Goal: Information Seeking & Learning: Learn about a topic

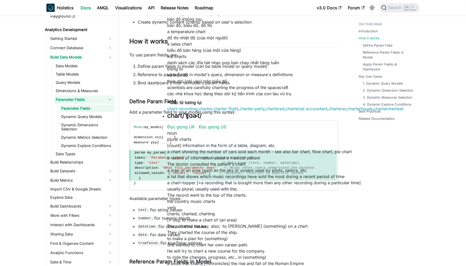
scroll to position [78, 0]
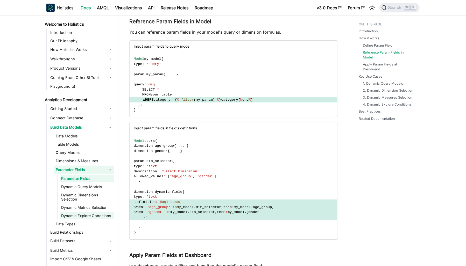
click at [91, 218] on link "Dynamic Explore Conditions" at bounding box center [87, 215] width 55 height 7
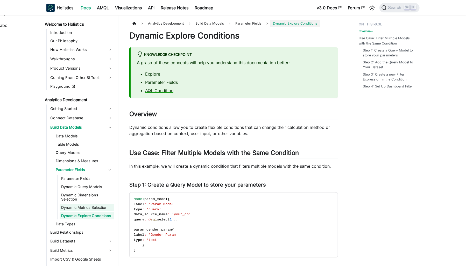
scroll to position [3, 0]
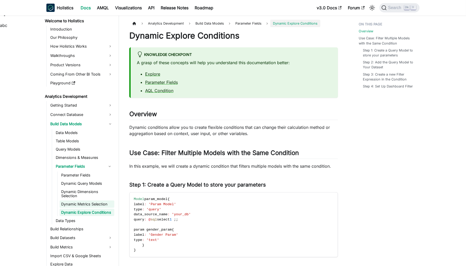
click at [94, 206] on link "Dynamic Metrics Selection" at bounding box center [87, 204] width 55 height 7
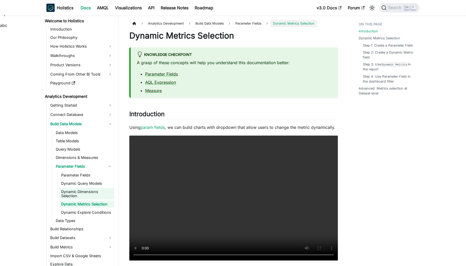
click at [83, 193] on link "Dynamic Dimensions Selection" at bounding box center [87, 193] width 55 height 11
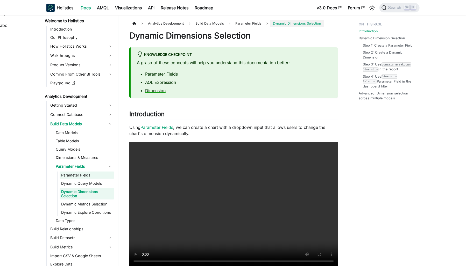
click at [79, 178] on link "Parameter Fields" at bounding box center [87, 175] width 55 height 7
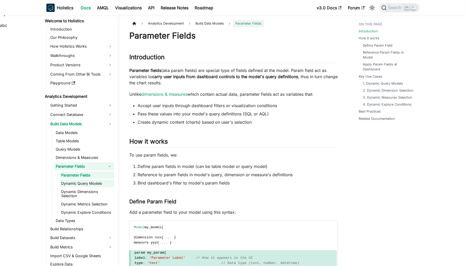
click at [84, 183] on link "Dynamic Query Models" at bounding box center [87, 183] width 55 height 7
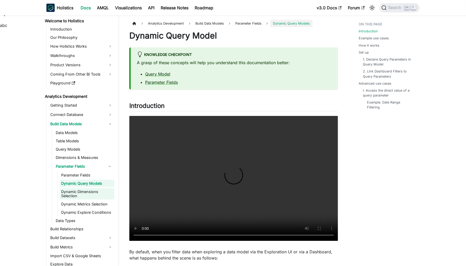
click at [92, 196] on link "Dynamic Dimensions Selection" at bounding box center [87, 193] width 55 height 11
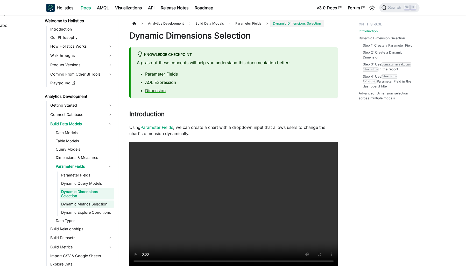
click at [95, 203] on link "Dynamic Metrics Selection" at bounding box center [87, 204] width 55 height 7
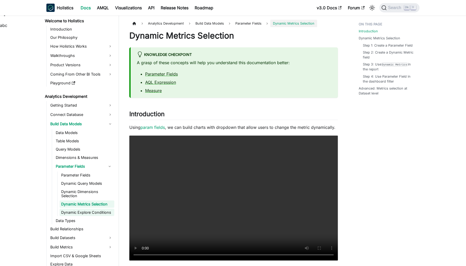
click at [97, 216] on link "Dynamic Explore Conditions" at bounding box center [87, 212] width 55 height 7
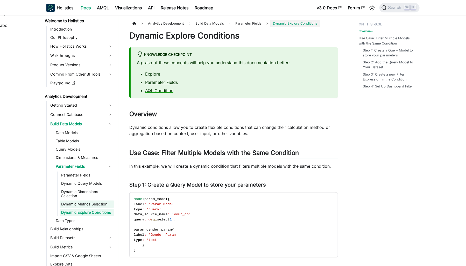
click at [89, 205] on link "Dynamic Metrics Selection" at bounding box center [87, 204] width 55 height 7
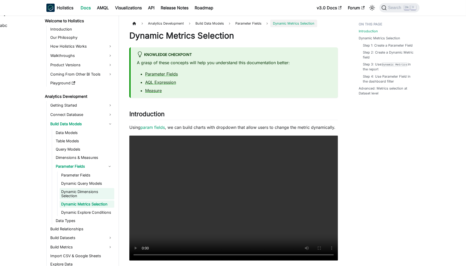
click at [85, 192] on link "Dynamic Dimensions Selection" at bounding box center [87, 193] width 55 height 11
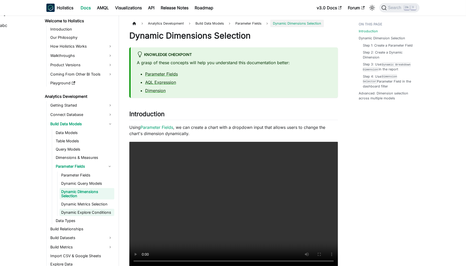
click at [96, 214] on link "Dynamic Explore Conditions" at bounding box center [87, 212] width 55 height 7
